Goal: Task Accomplishment & Management: Manage account settings

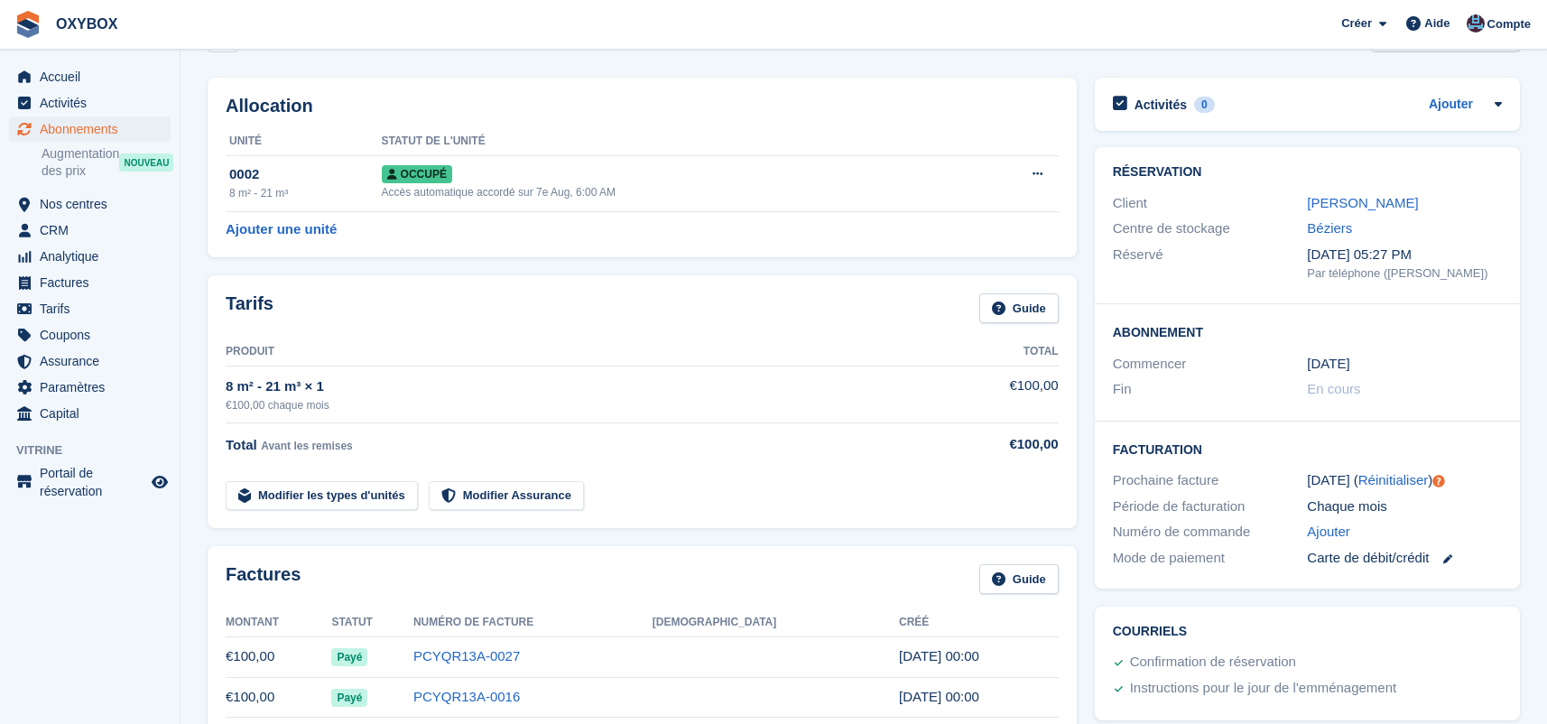
scroll to position [71, 0]
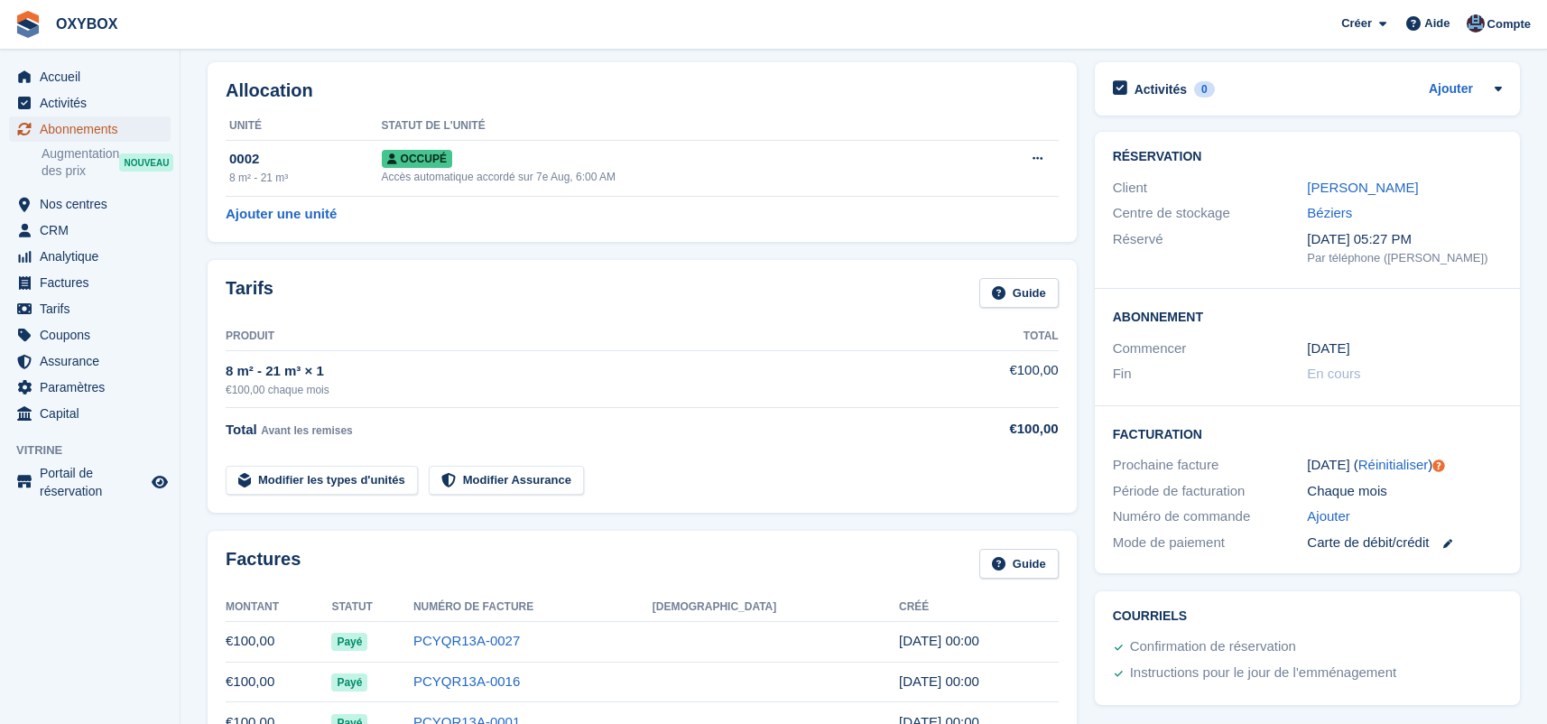
click at [127, 125] on span "Abonnements" at bounding box center [94, 128] width 108 height 25
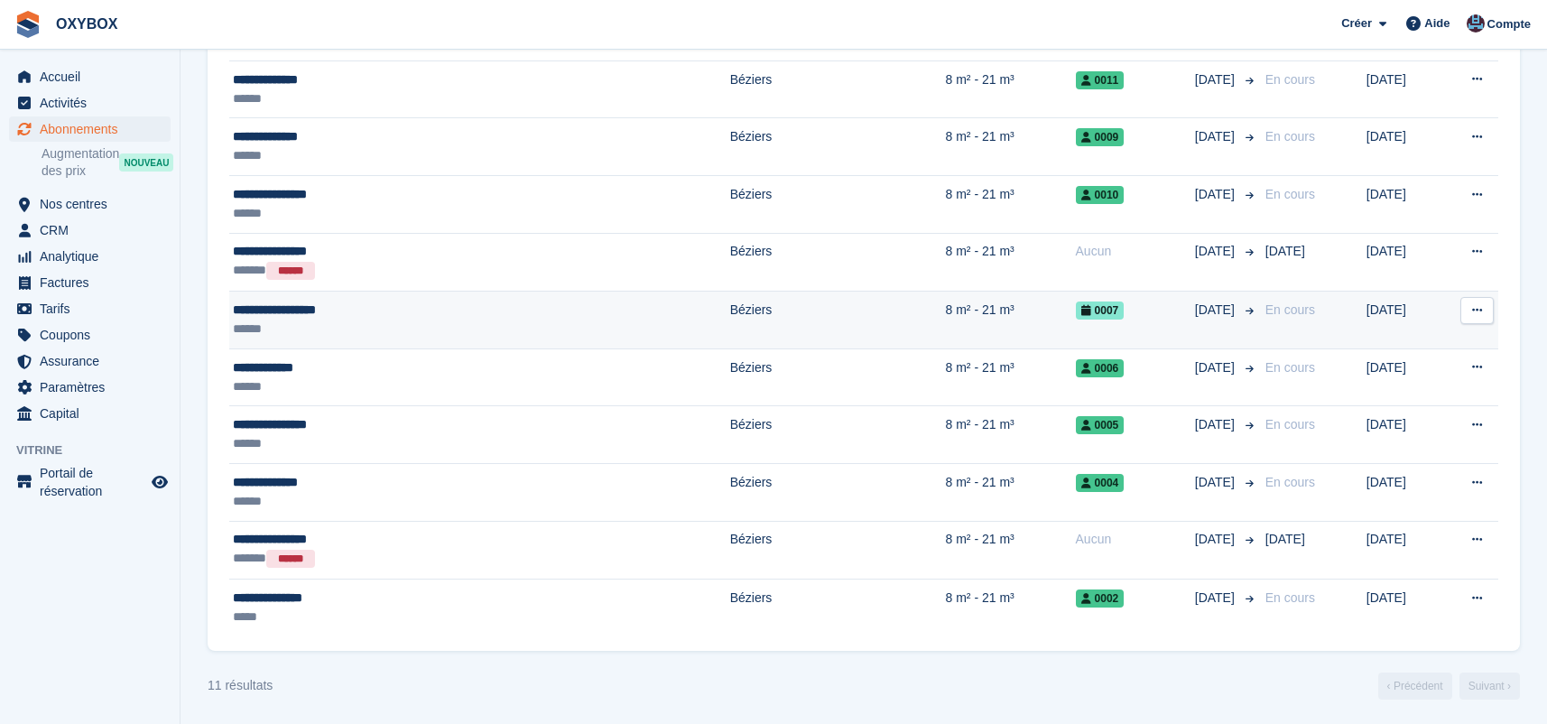
scroll to position [496, 0]
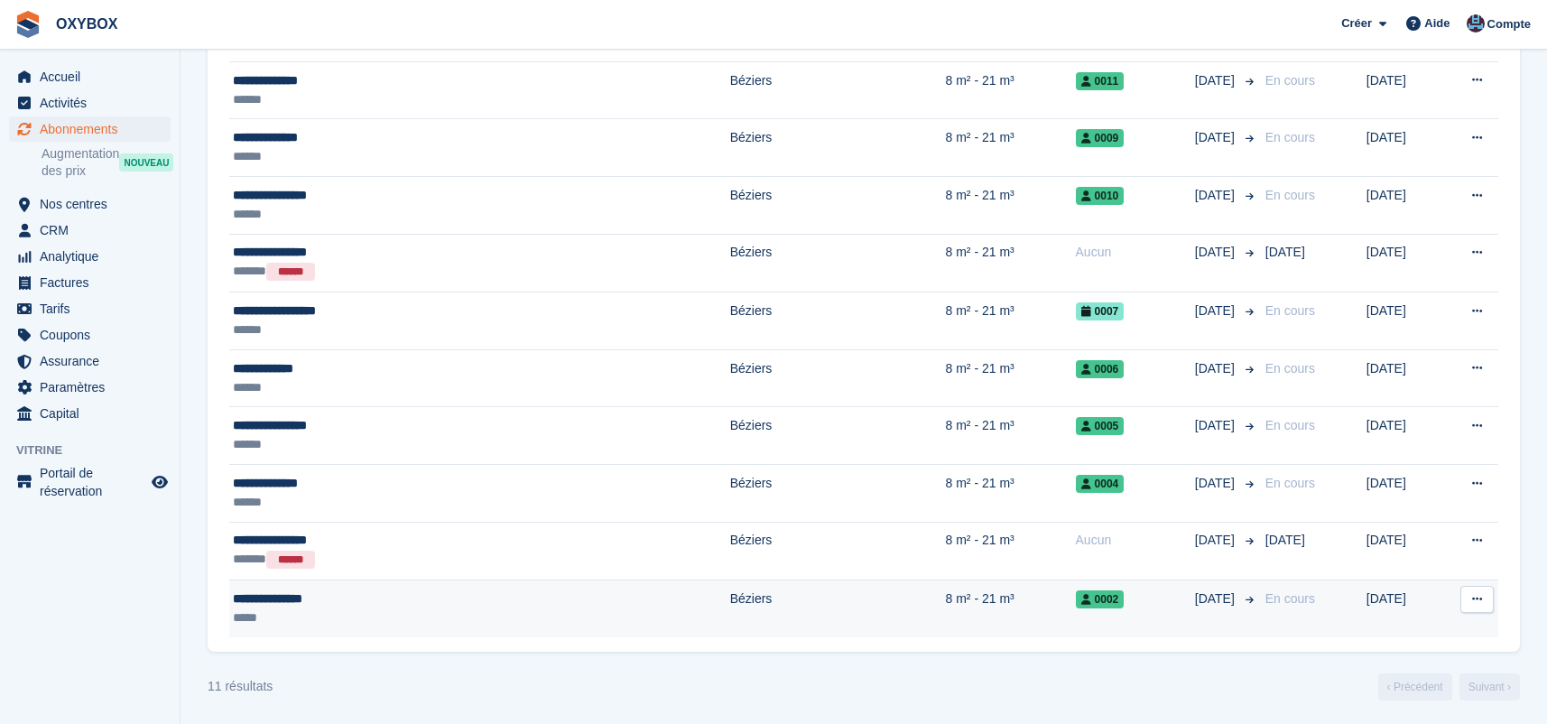
click at [269, 595] on div "**********" at bounding box center [378, 598] width 291 height 19
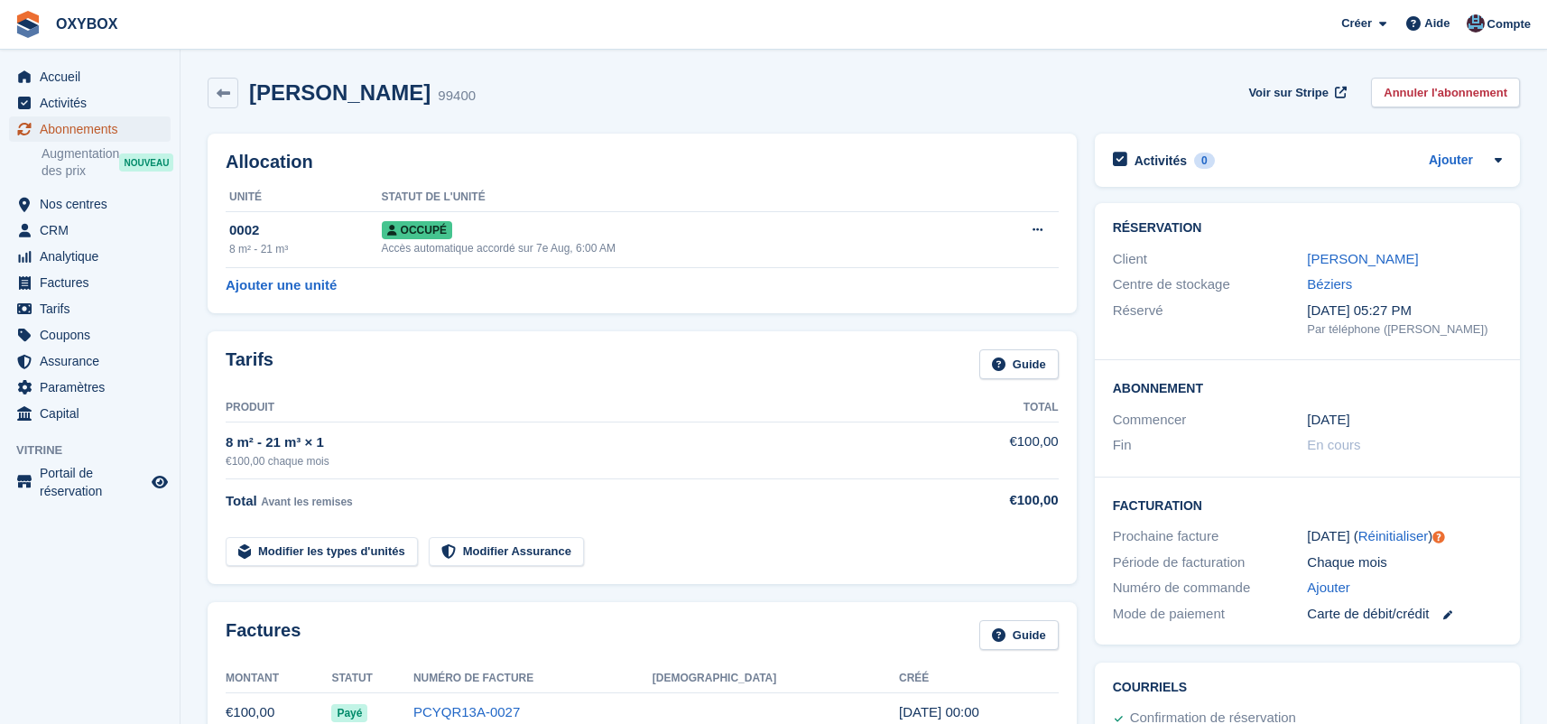
click at [93, 122] on span "Abonnements" at bounding box center [94, 128] width 108 height 25
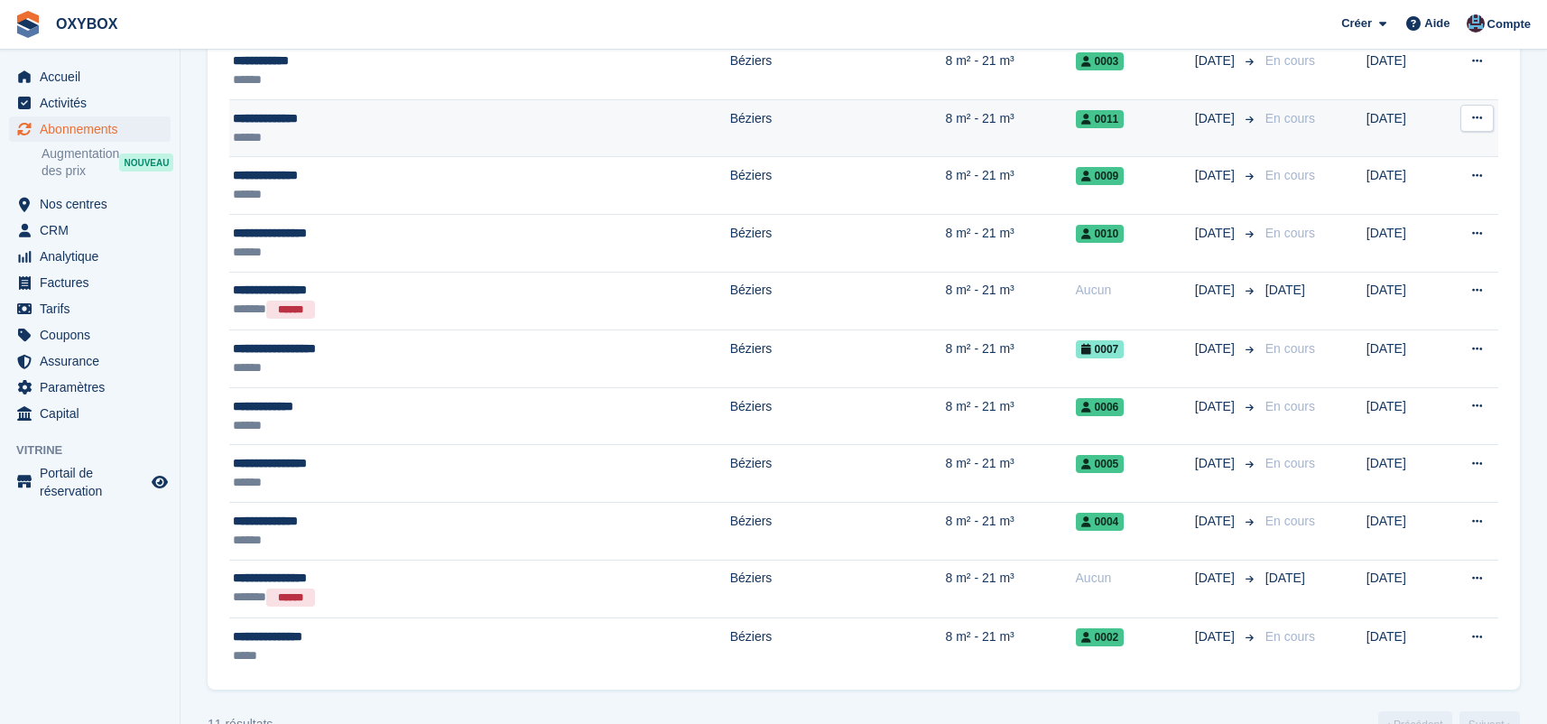
scroll to position [461, 0]
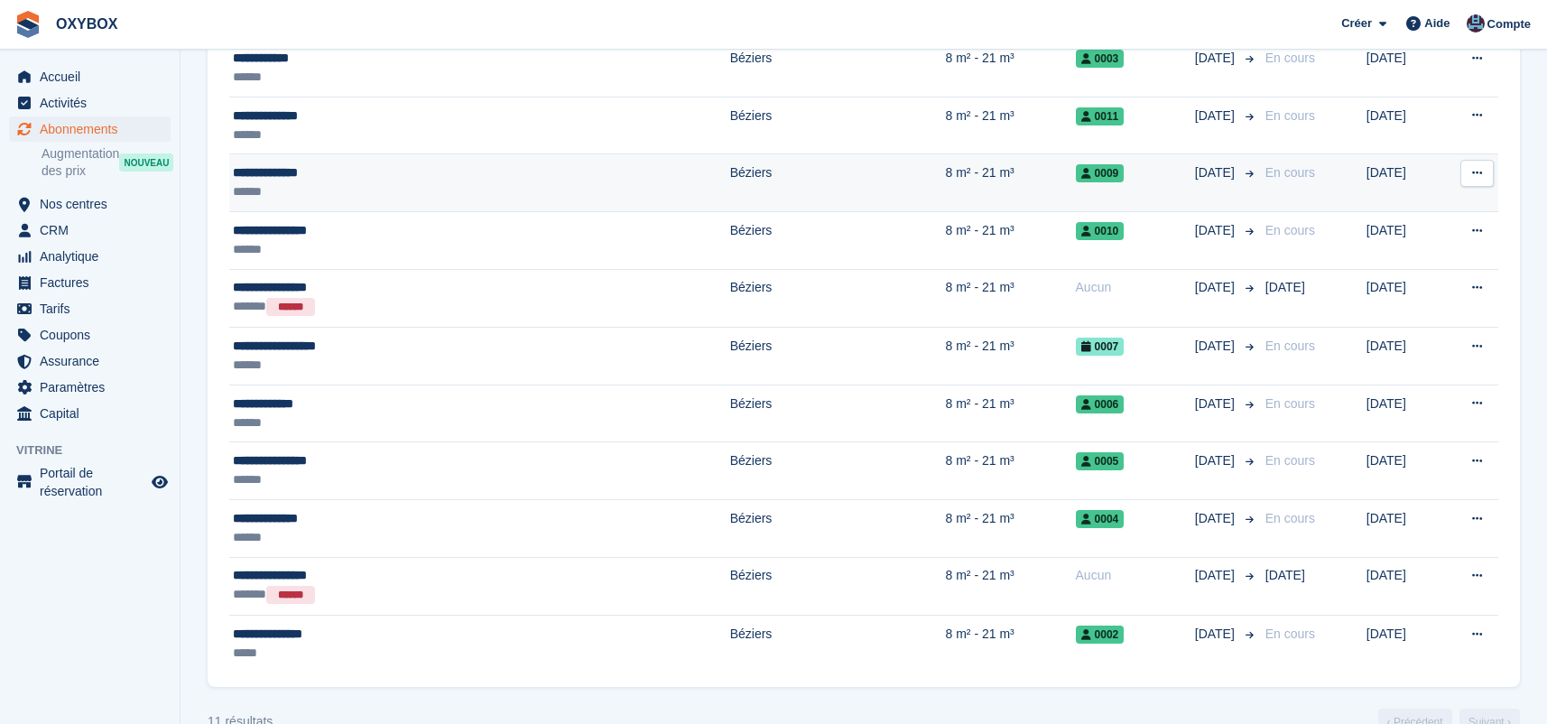
click at [365, 182] on div "******" at bounding box center [378, 191] width 291 height 19
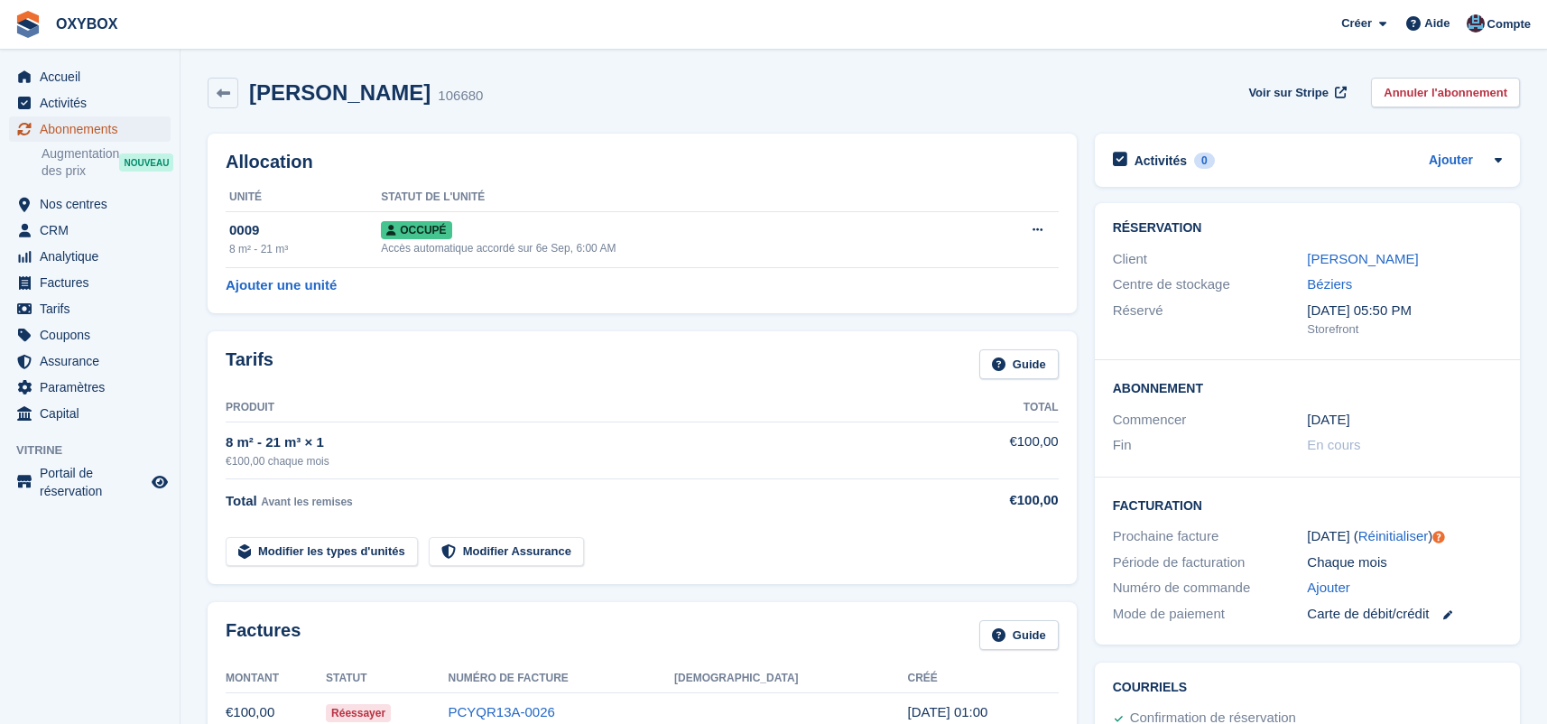
click at [84, 125] on span "Abonnements" at bounding box center [94, 128] width 108 height 25
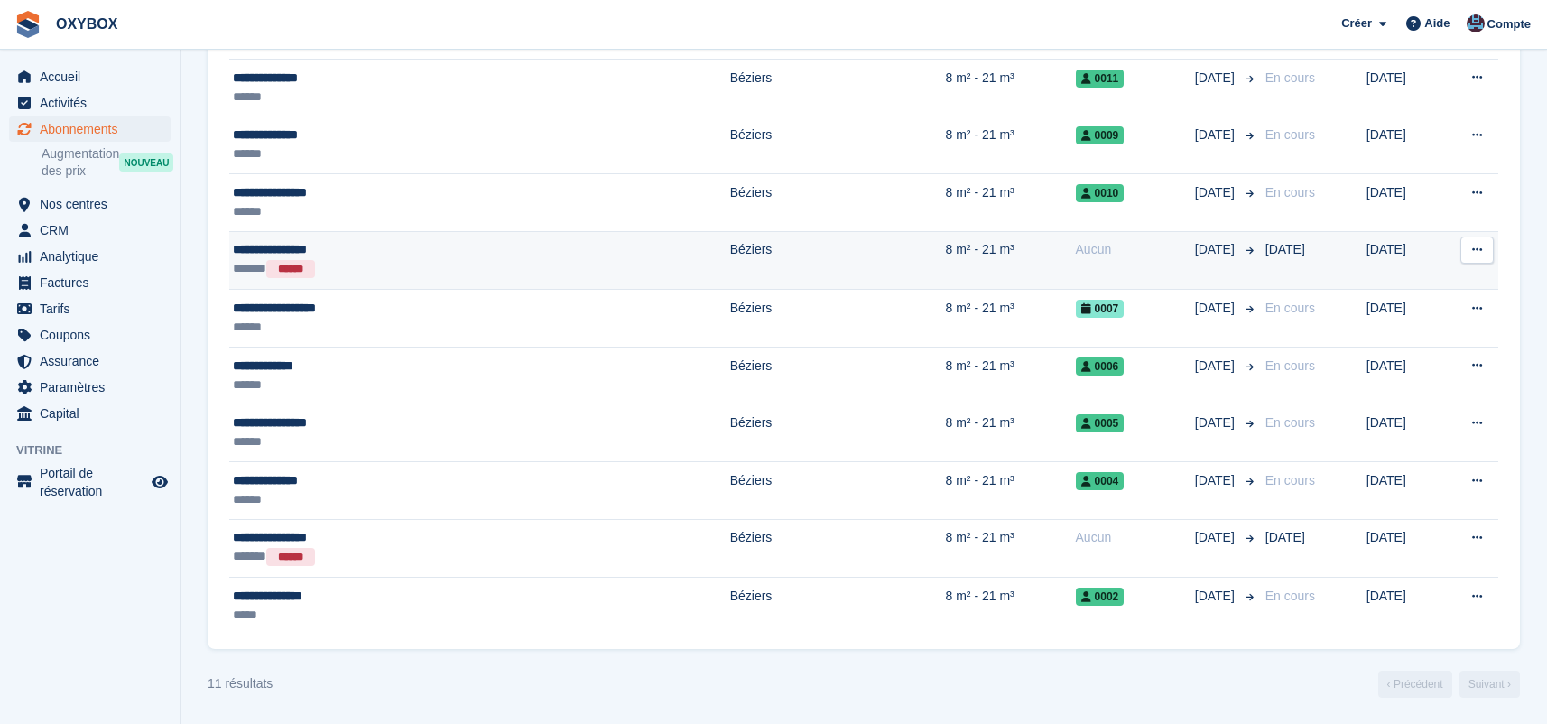
scroll to position [500, 0]
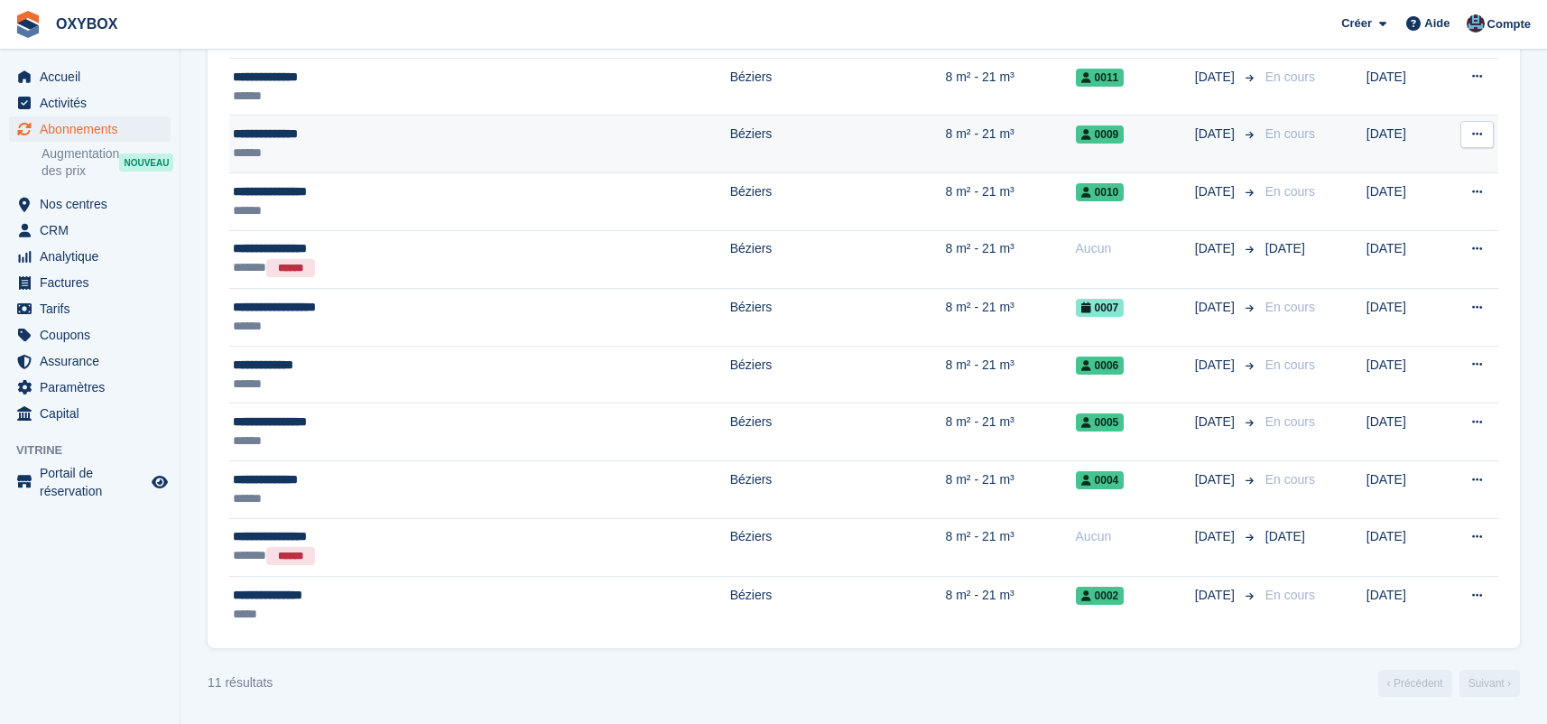
click at [730, 141] on td "Béziers" at bounding box center [838, 145] width 216 height 58
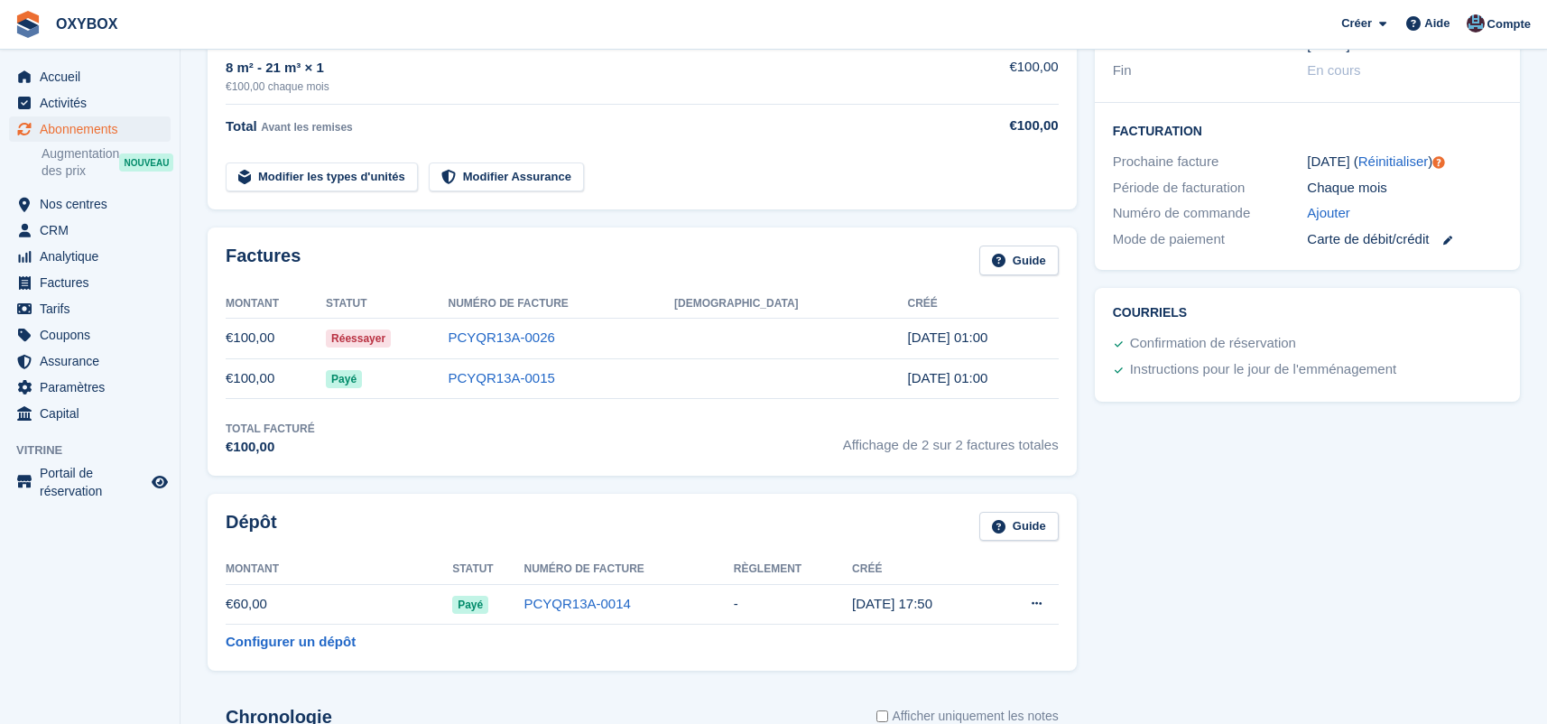
scroll to position [552, 0]
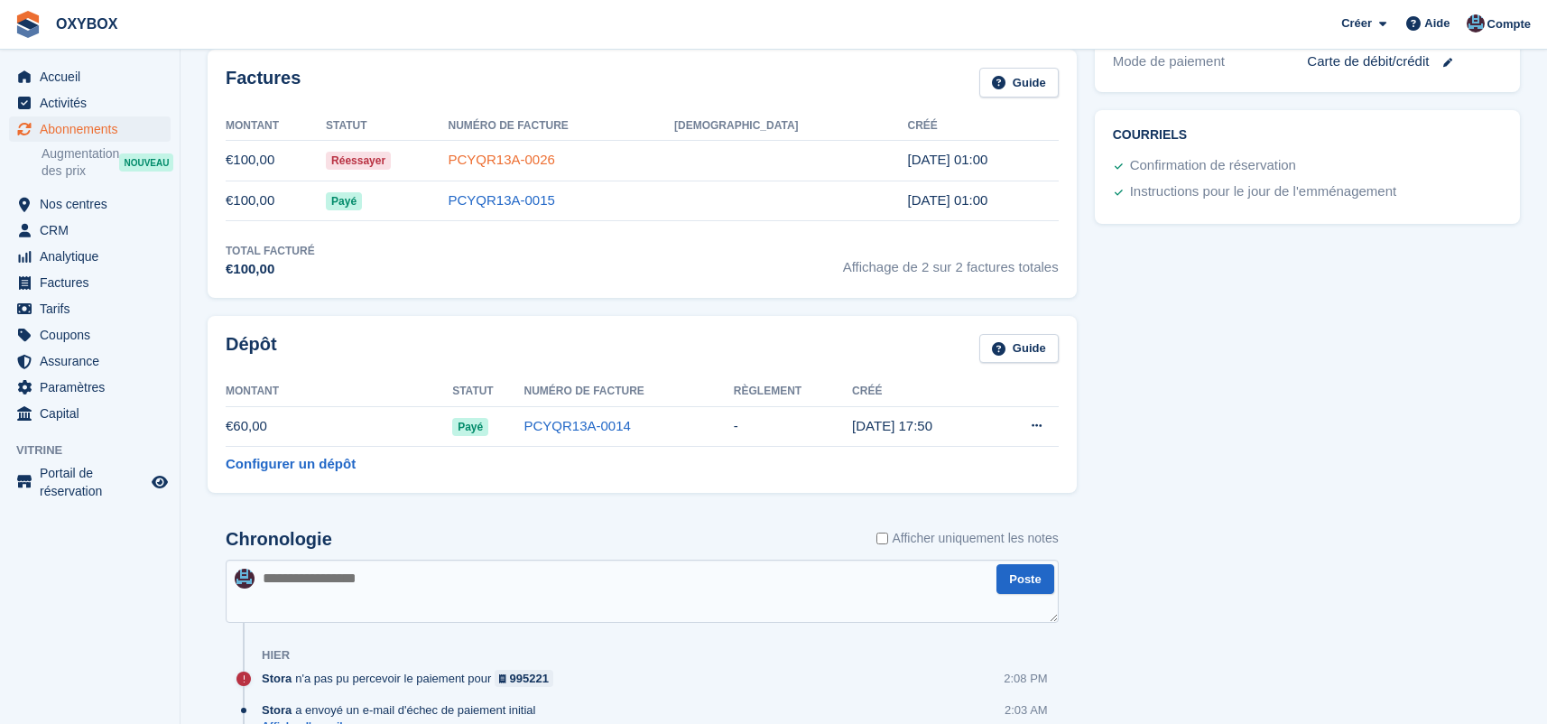
click at [547, 155] on link "PCYQR13A-0026" at bounding box center [501, 159] width 107 height 15
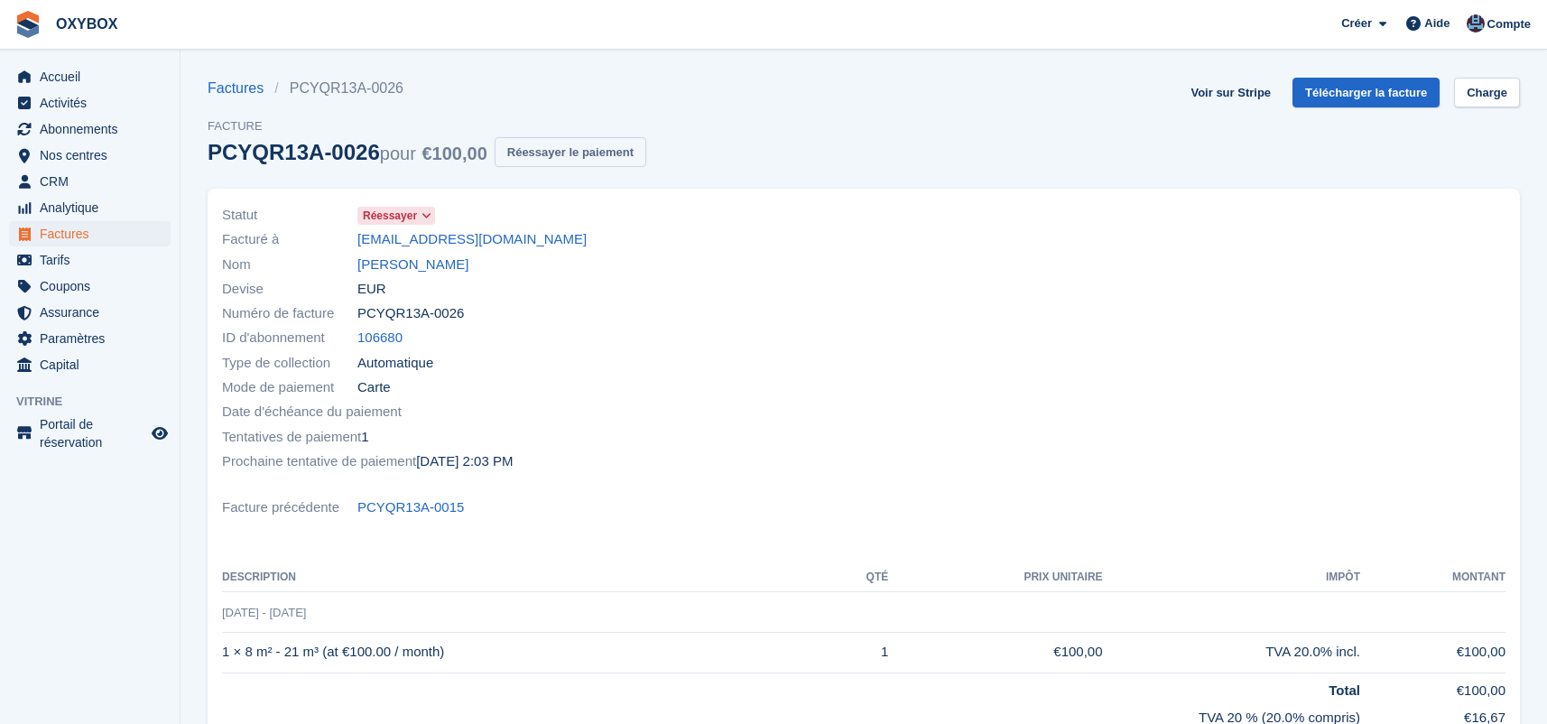
click at [544, 153] on button "Réessayer le paiement" at bounding box center [571, 152] width 152 height 30
